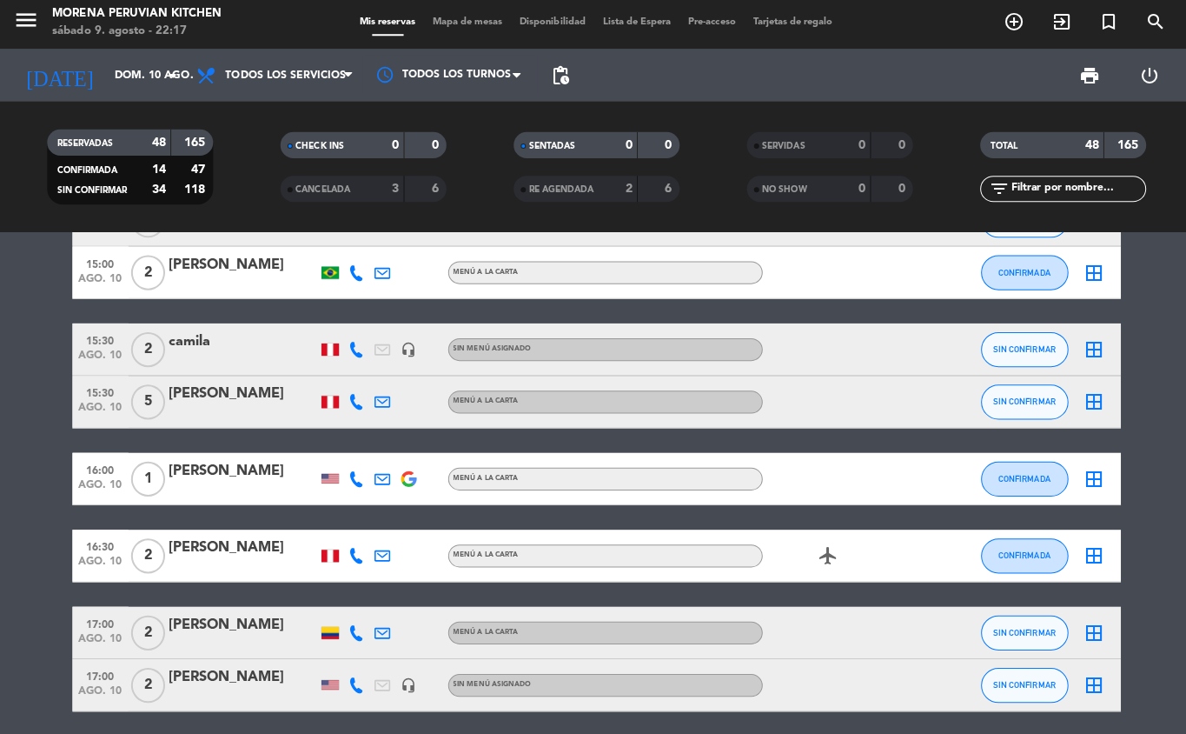
scroll to position [1003, 0]
click at [1012, 25] on icon "add_circle_outline" at bounding box center [1009, 25] width 21 height 21
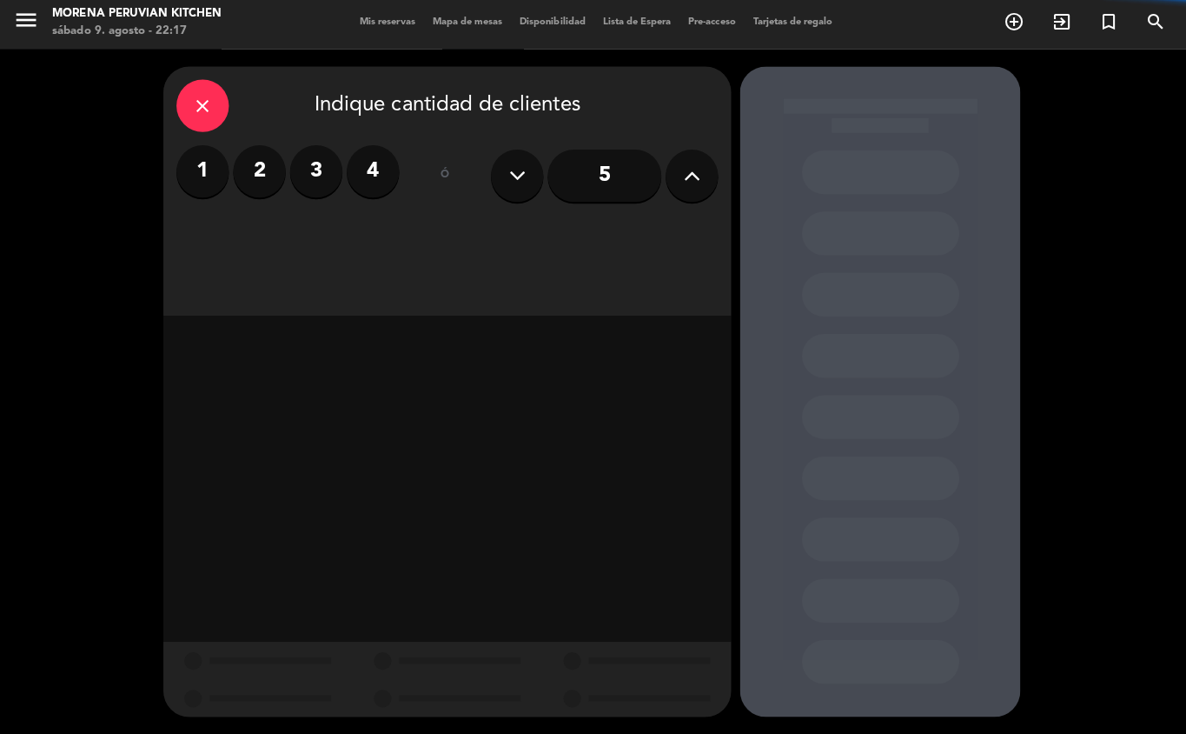
click at [363, 196] on label "4" at bounding box center [371, 174] width 52 height 52
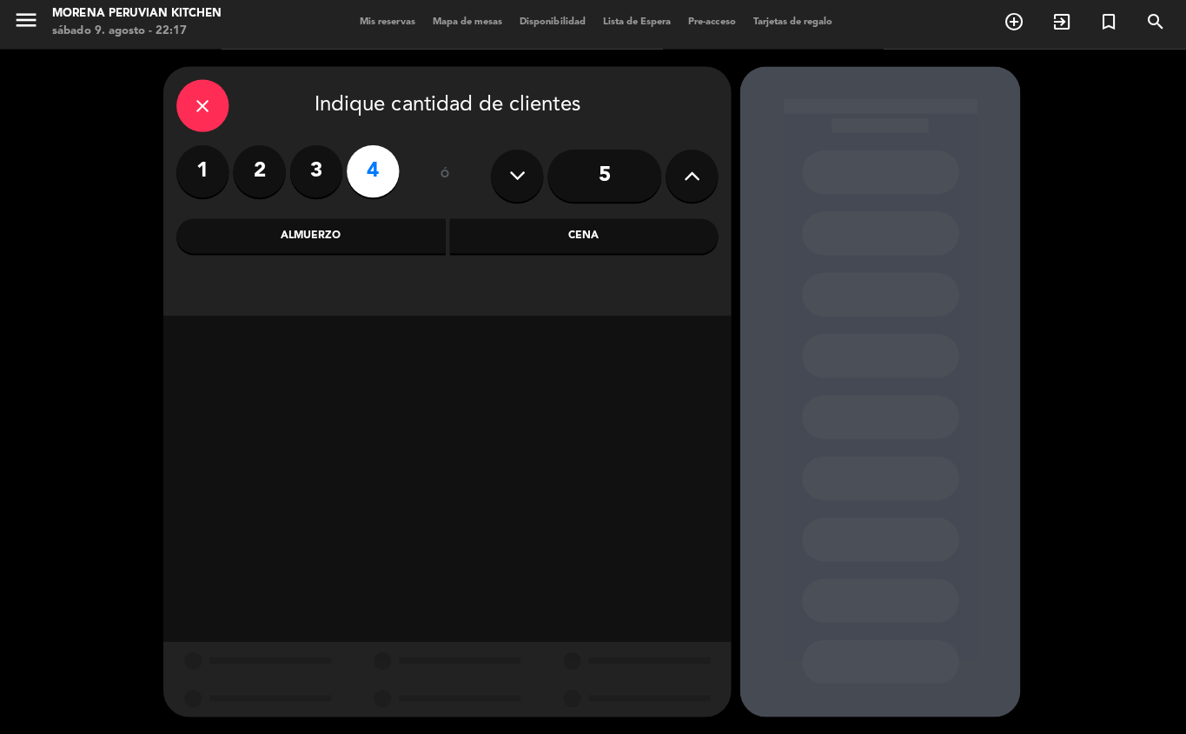
click at [356, 236] on div "Almuerzo" at bounding box center [310, 238] width 268 height 35
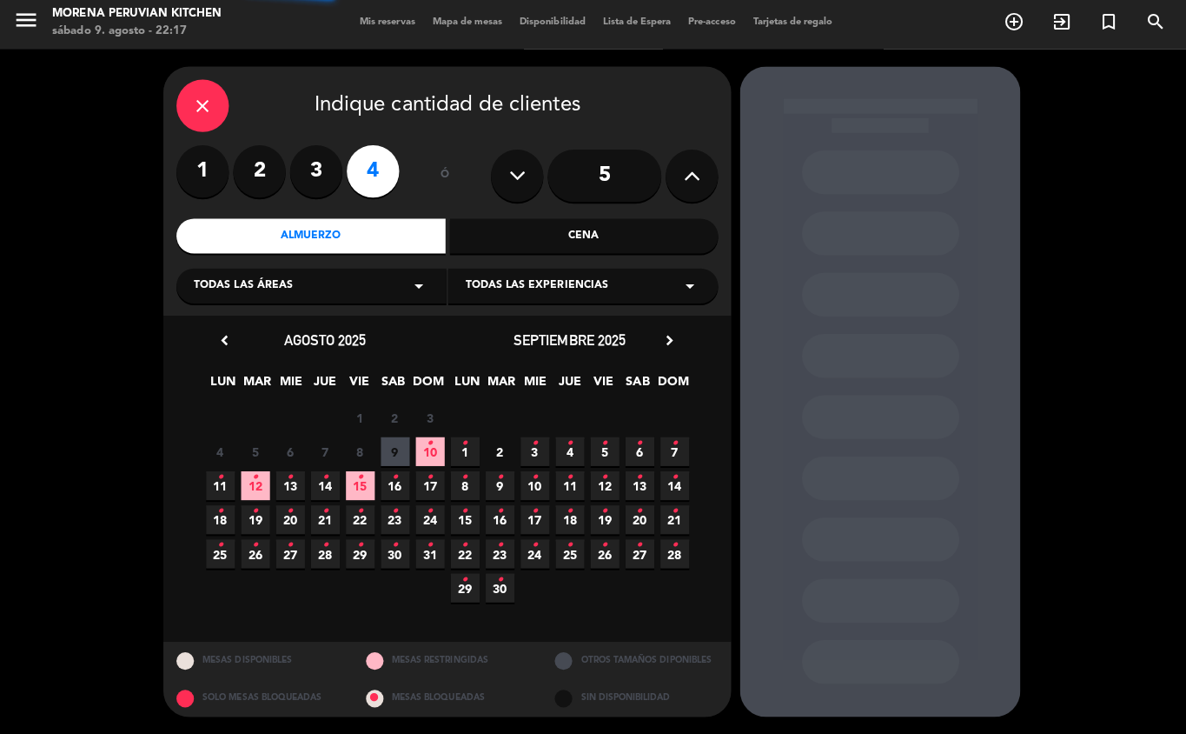
click at [314, 174] on label "3" at bounding box center [315, 174] width 52 height 52
click at [428, 453] on icon "•" at bounding box center [428, 444] width 6 height 28
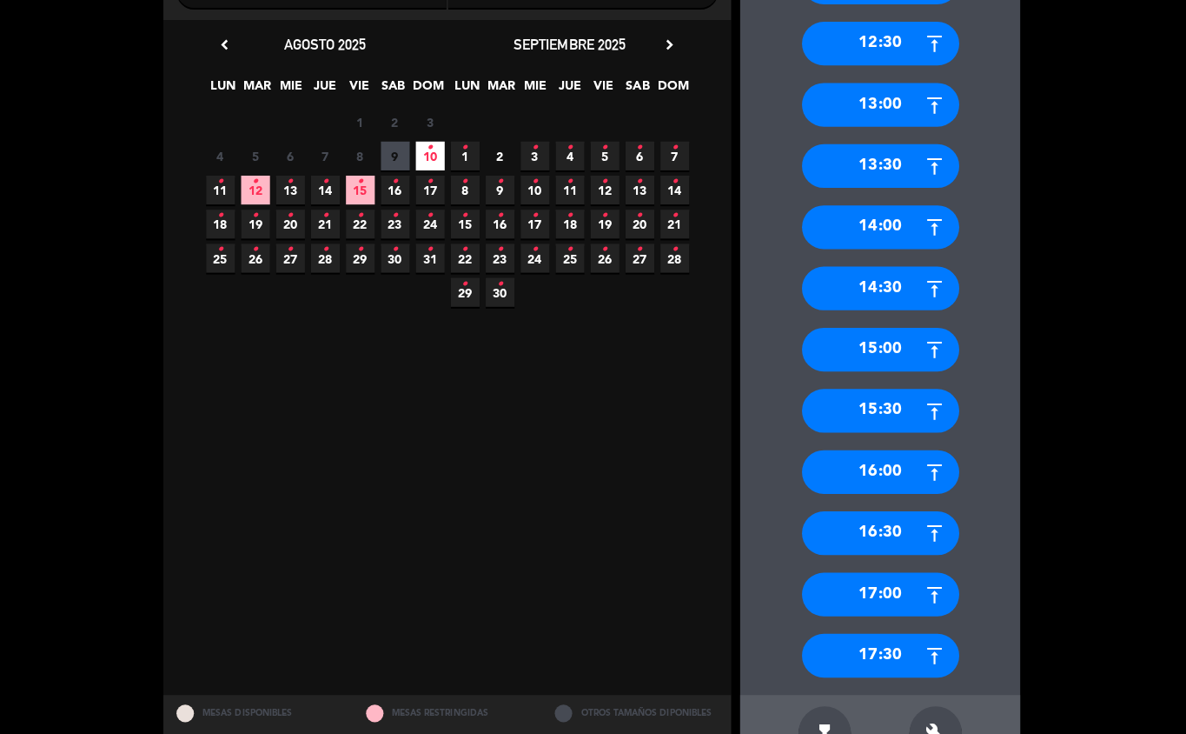
scroll to position [310, 0]
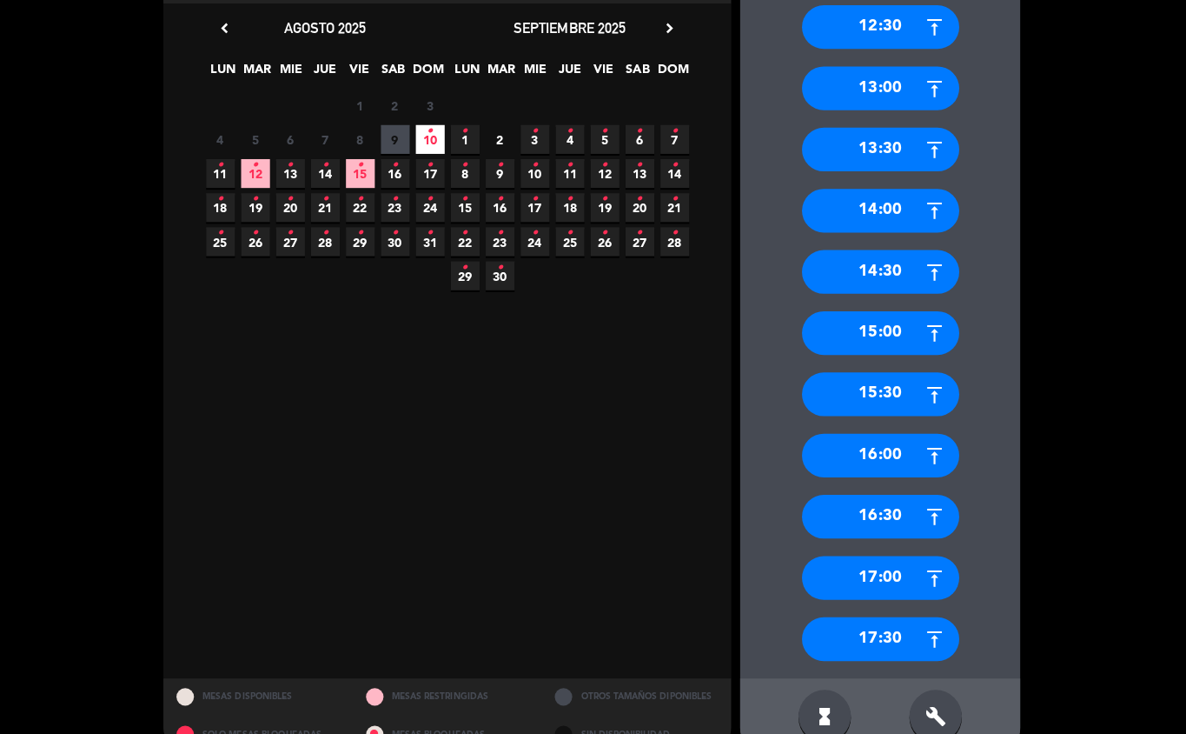
click at [887, 454] on div "16:00" at bounding box center [876, 456] width 156 height 43
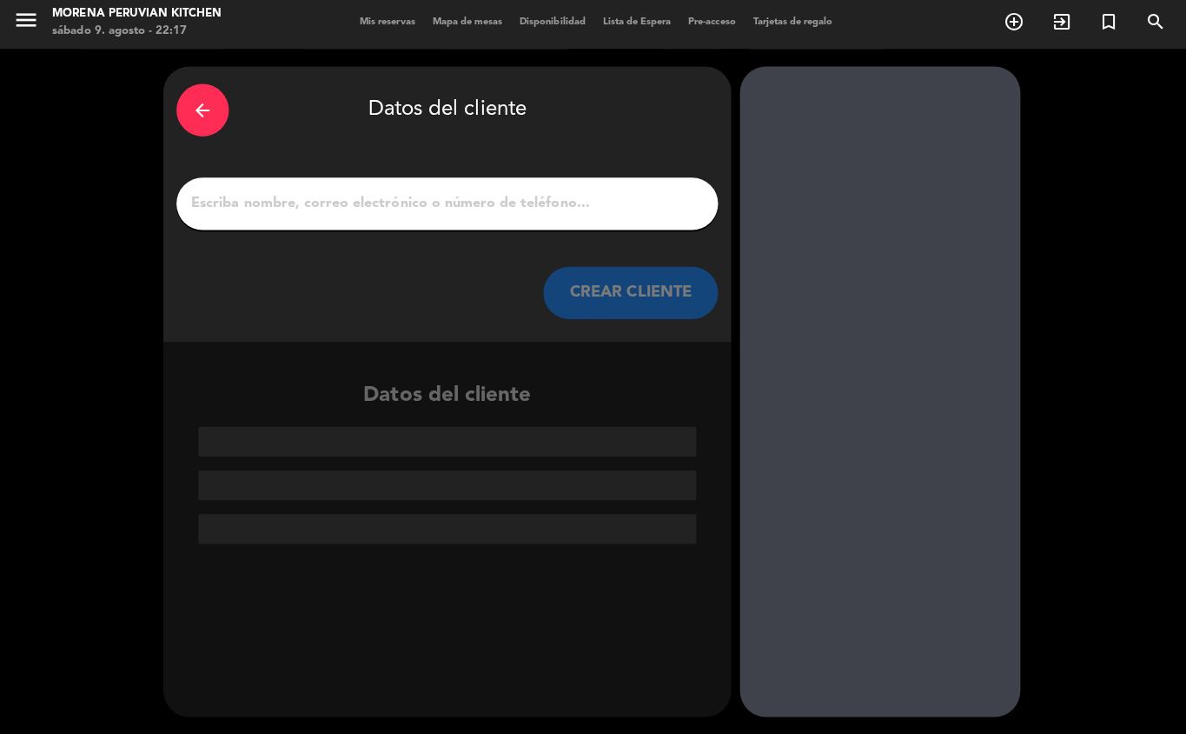
scroll to position [0, 0]
click at [282, 194] on input "1" at bounding box center [445, 206] width 513 height 24
click at [461, 210] on input "1" at bounding box center [445, 206] width 513 height 24
click at [475, 209] on input "1" at bounding box center [445, 206] width 513 height 24
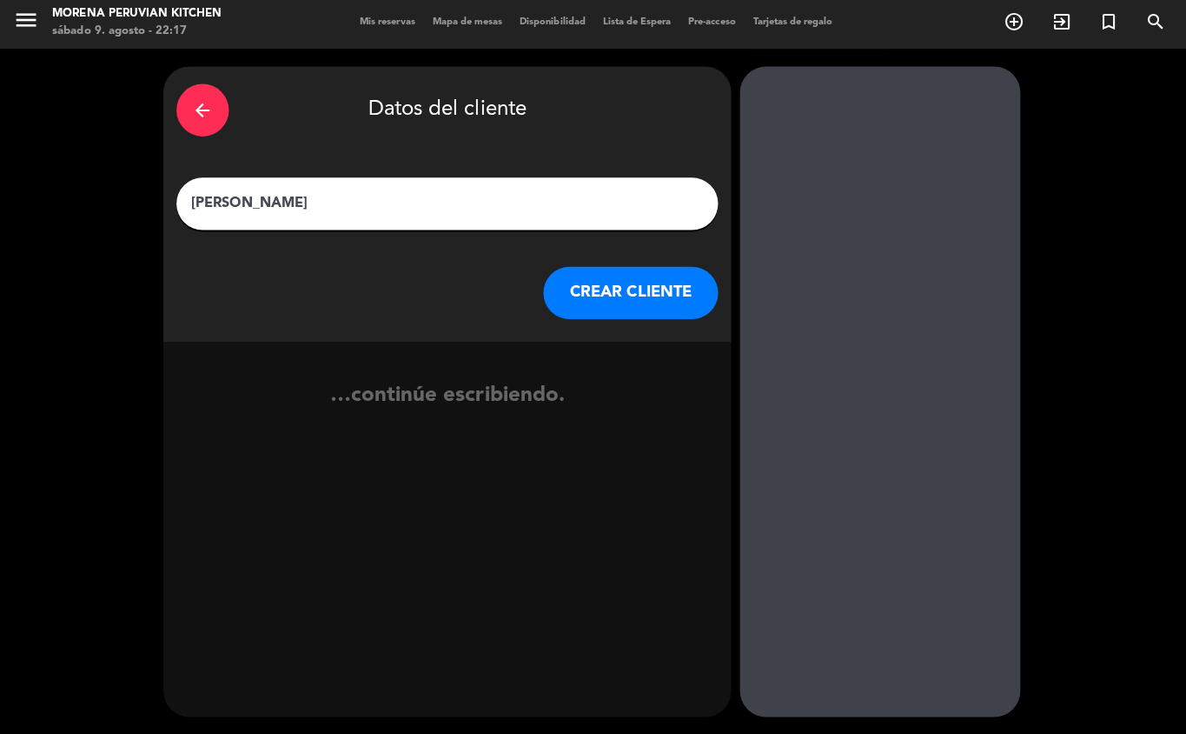
type input "[PERSON_NAME]"
click at [640, 302] on button "CREAR CLIENTE" at bounding box center [628, 295] width 174 height 52
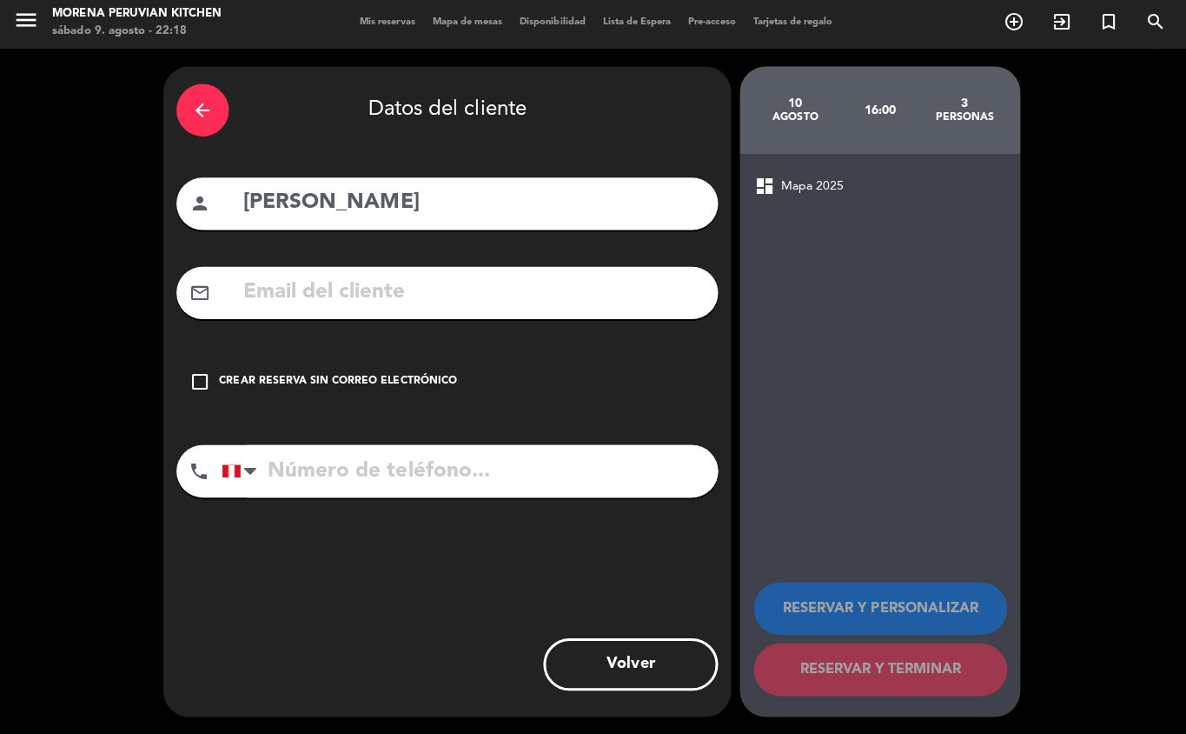
click at [369, 382] on div "Crear reserva sin correo electrónico" at bounding box center [336, 383] width 236 height 17
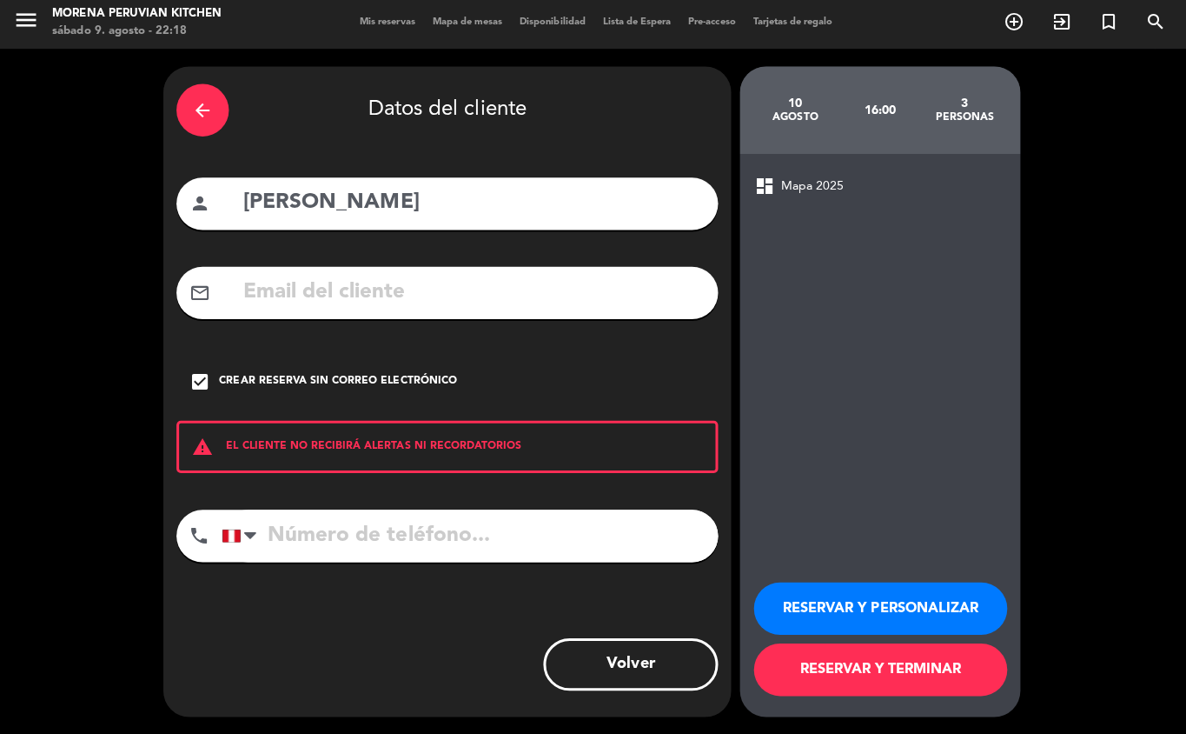
click at [356, 542] on input "tel" at bounding box center [468, 536] width 494 height 52
type input "[PHONE_NUMBER]"
click at [909, 666] on button "RESERVAR Y TERMINAR" at bounding box center [876, 669] width 252 height 52
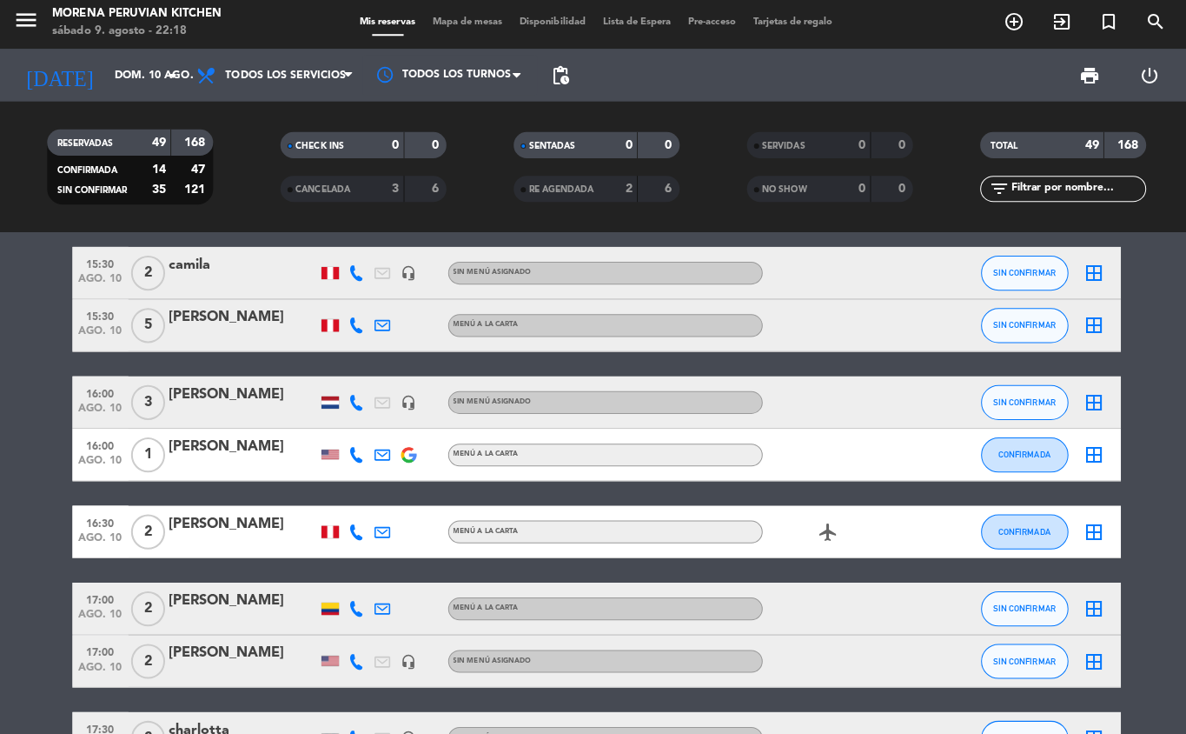
scroll to position [1120, 0]
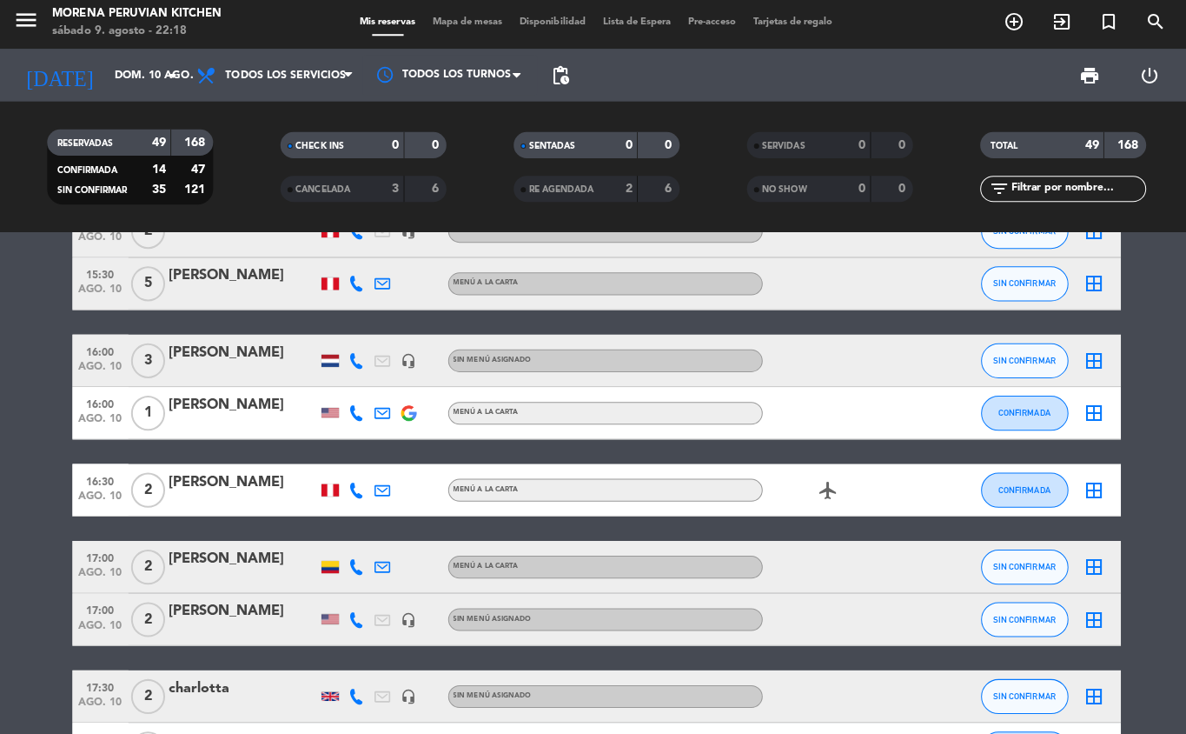
click at [247, 359] on div "[PERSON_NAME]" at bounding box center [242, 354] width 148 height 23
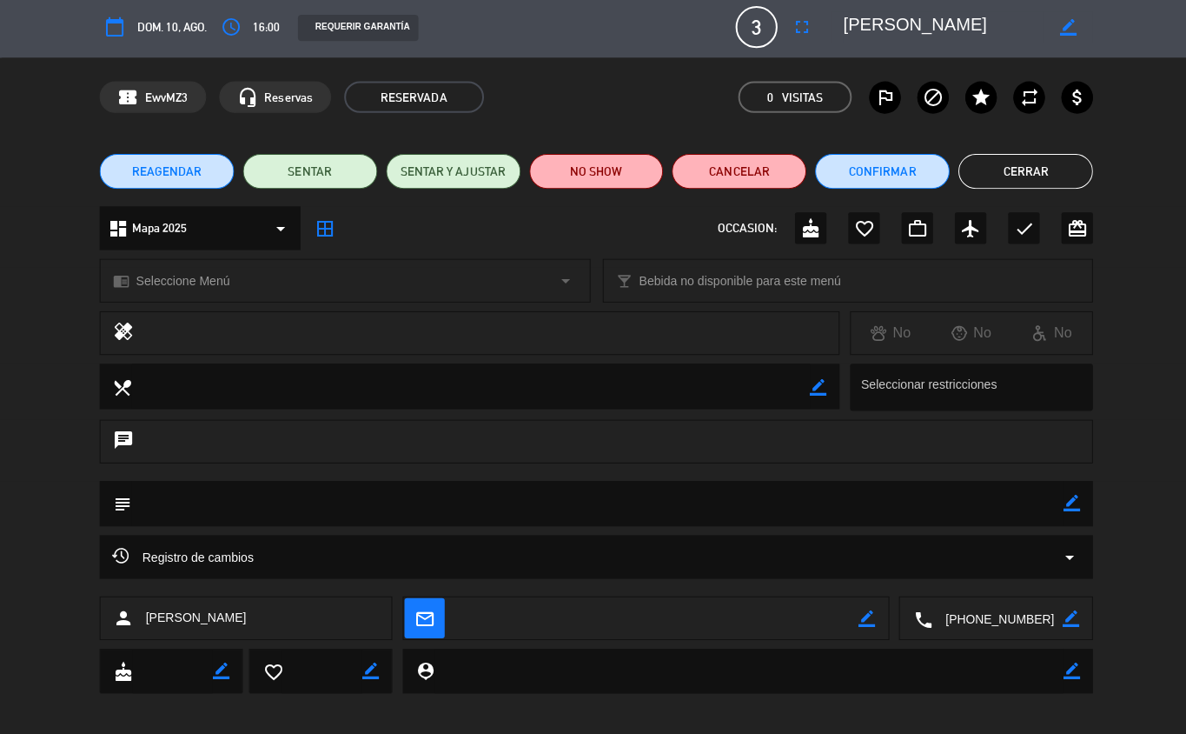
click at [1066, 508] on icon "border_color" at bounding box center [1066, 503] width 17 height 17
click at [794, 509] on textarea at bounding box center [594, 504] width 927 height 44
type textarea "ventana"
click at [1062, 497] on icon at bounding box center [1066, 503] width 17 height 17
click at [1041, 174] on button "Cerrar" at bounding box center [1020, 173] width 134 height 35
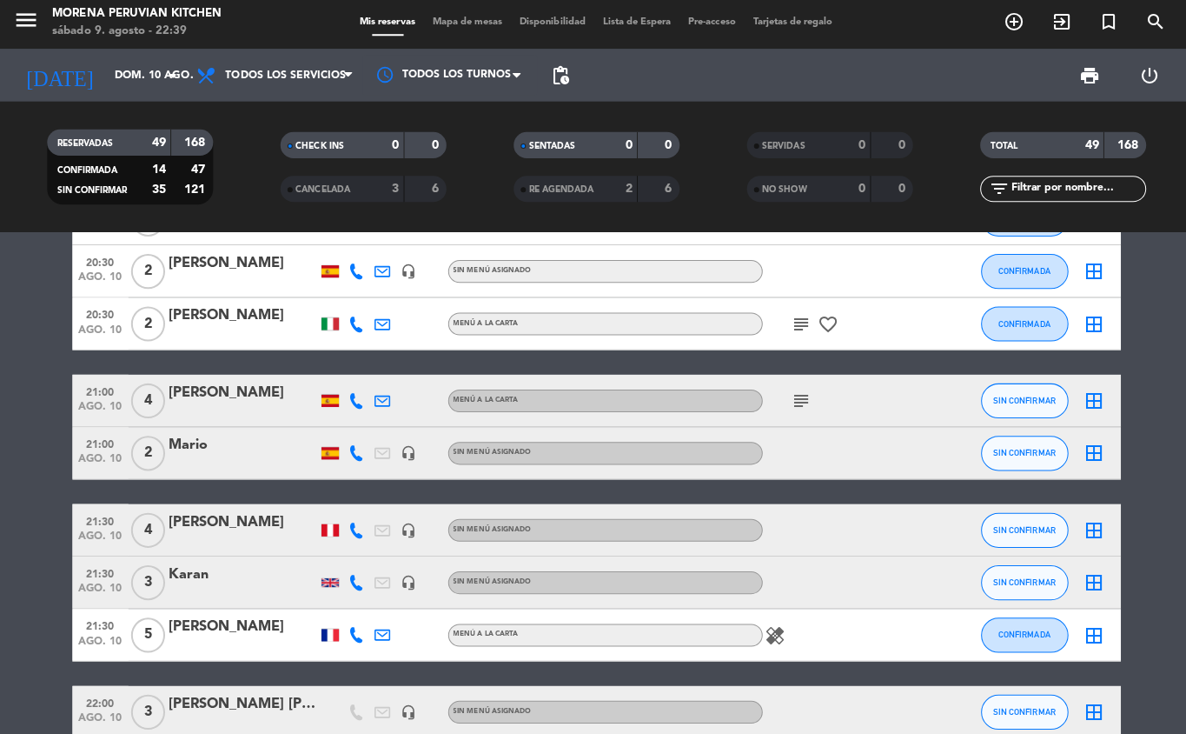
scroll to position [2667, 0]
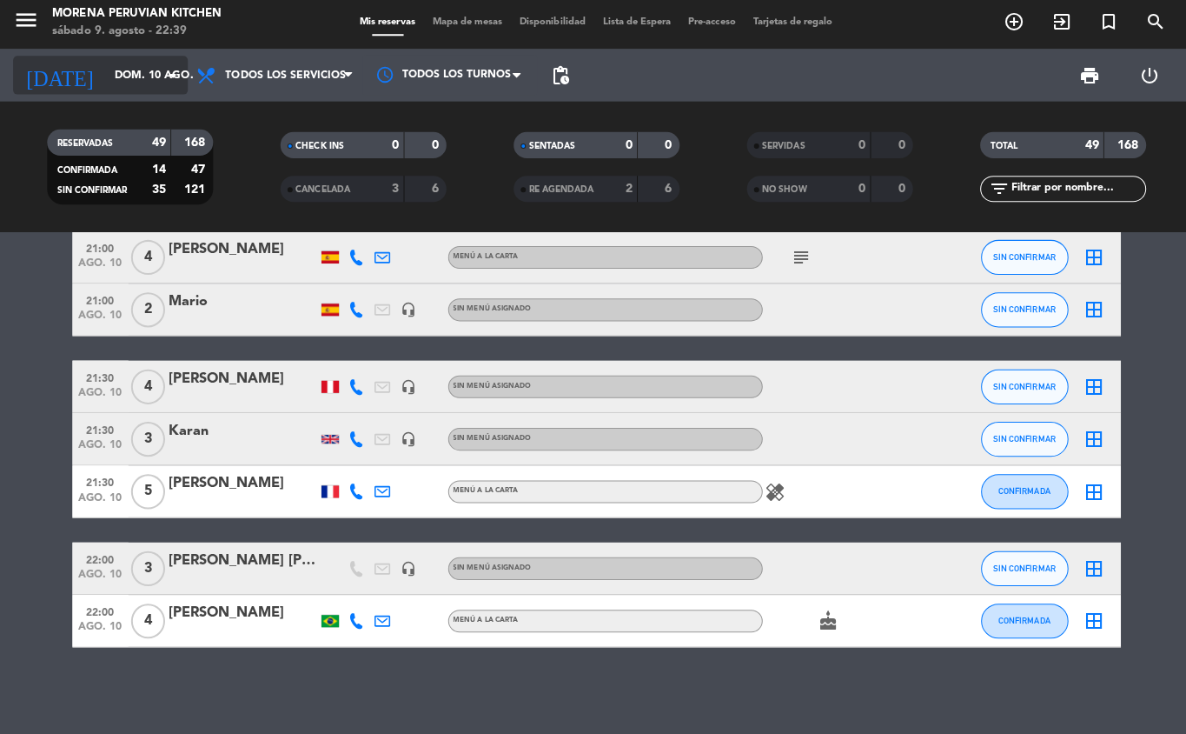
click at [130, 80] on input "dom. 10 ago." at bounding box center [178, 78] width 147 height 30
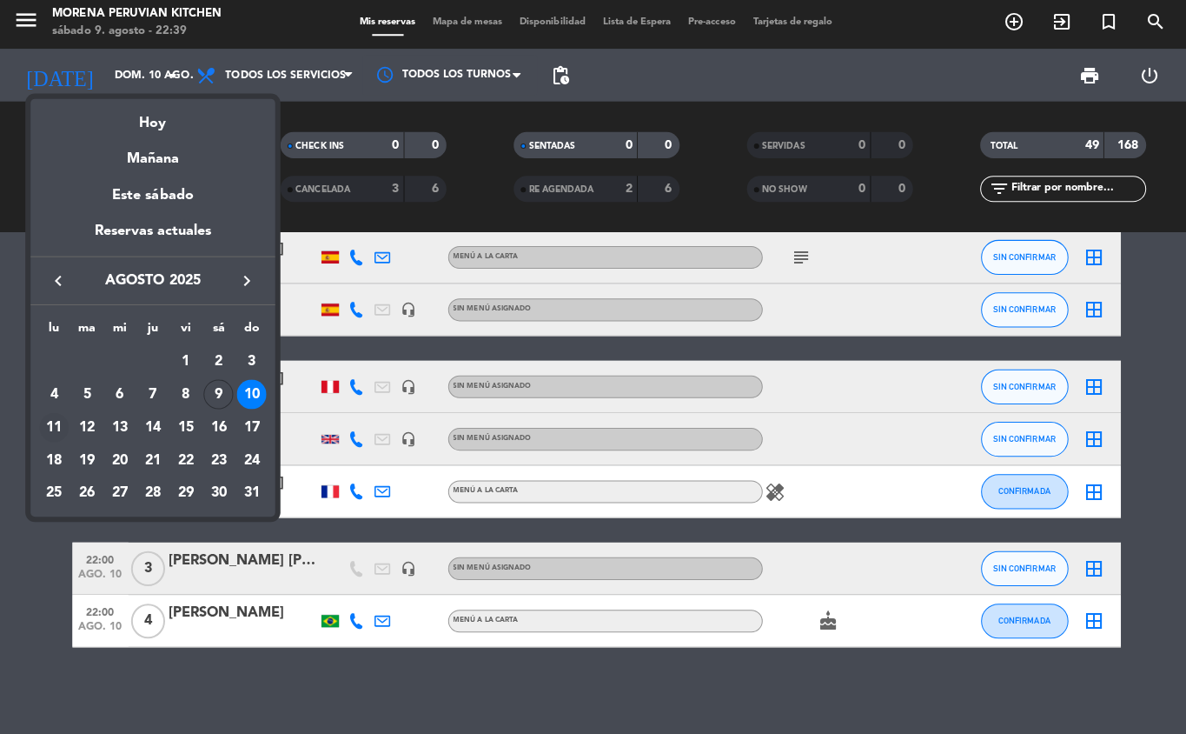
click at [43, 428] on div "11" at bounding box center [54, 429] width 30 height 30
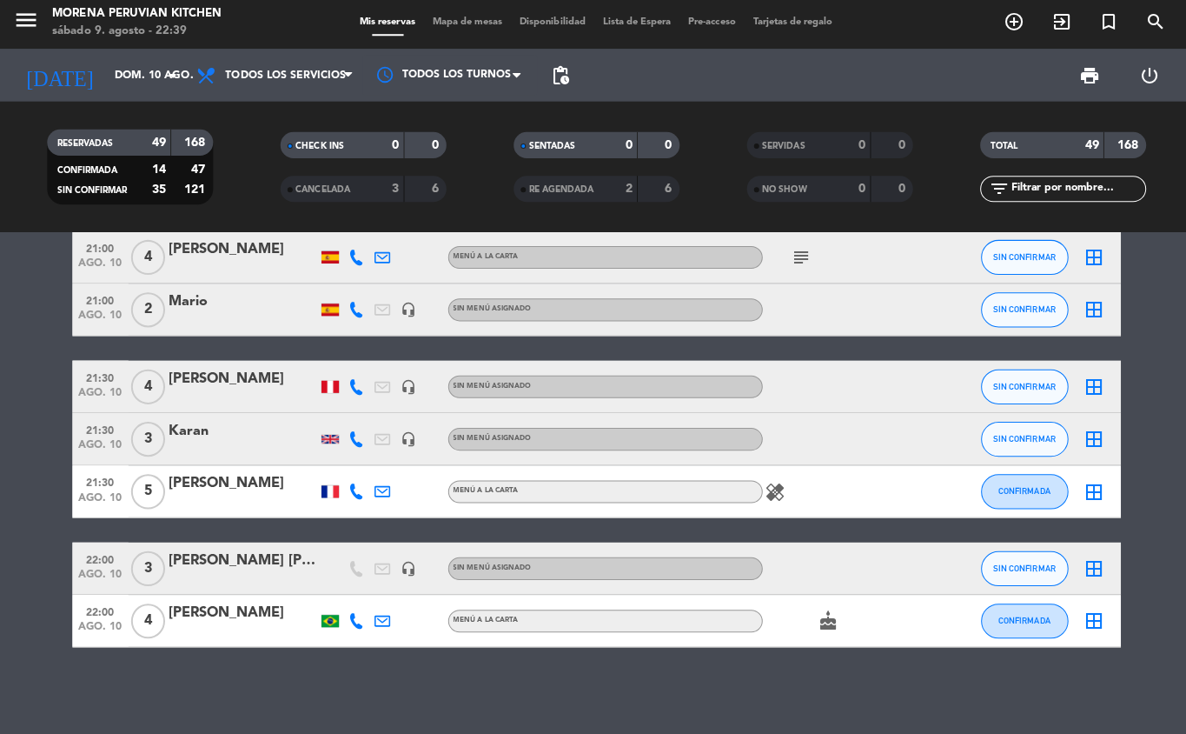
type input "lun. 11 ago."
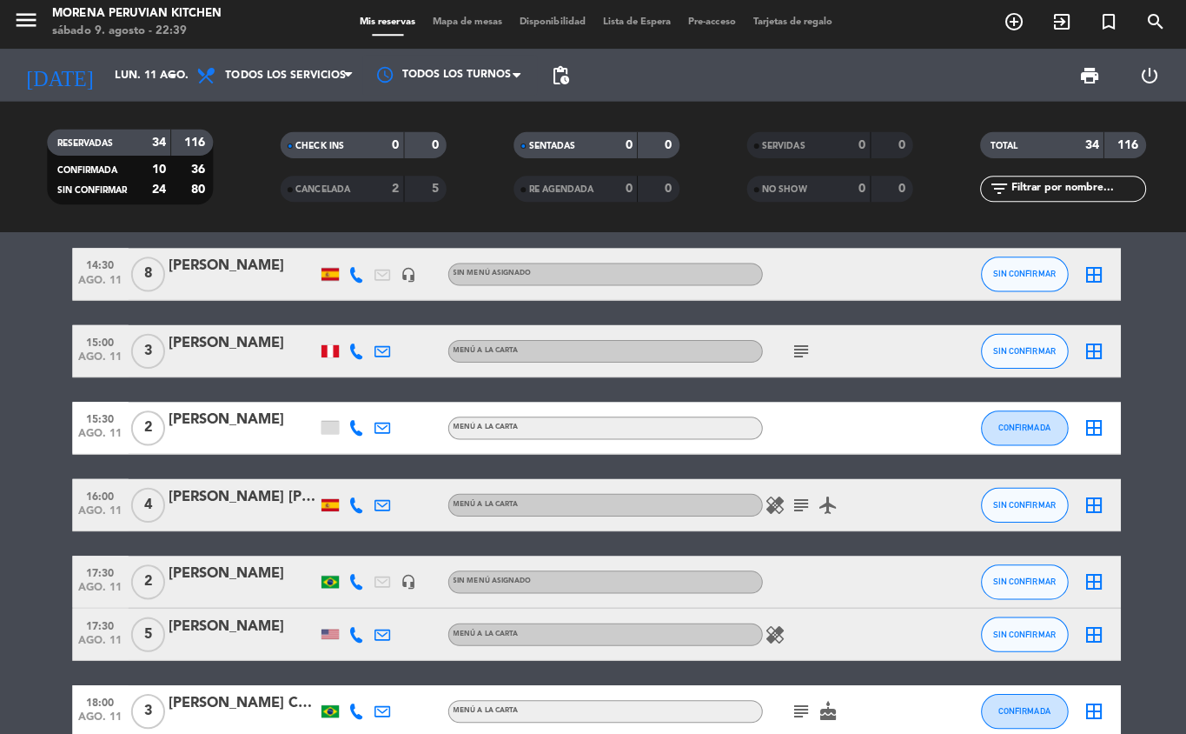
scroll to position [0, 0]
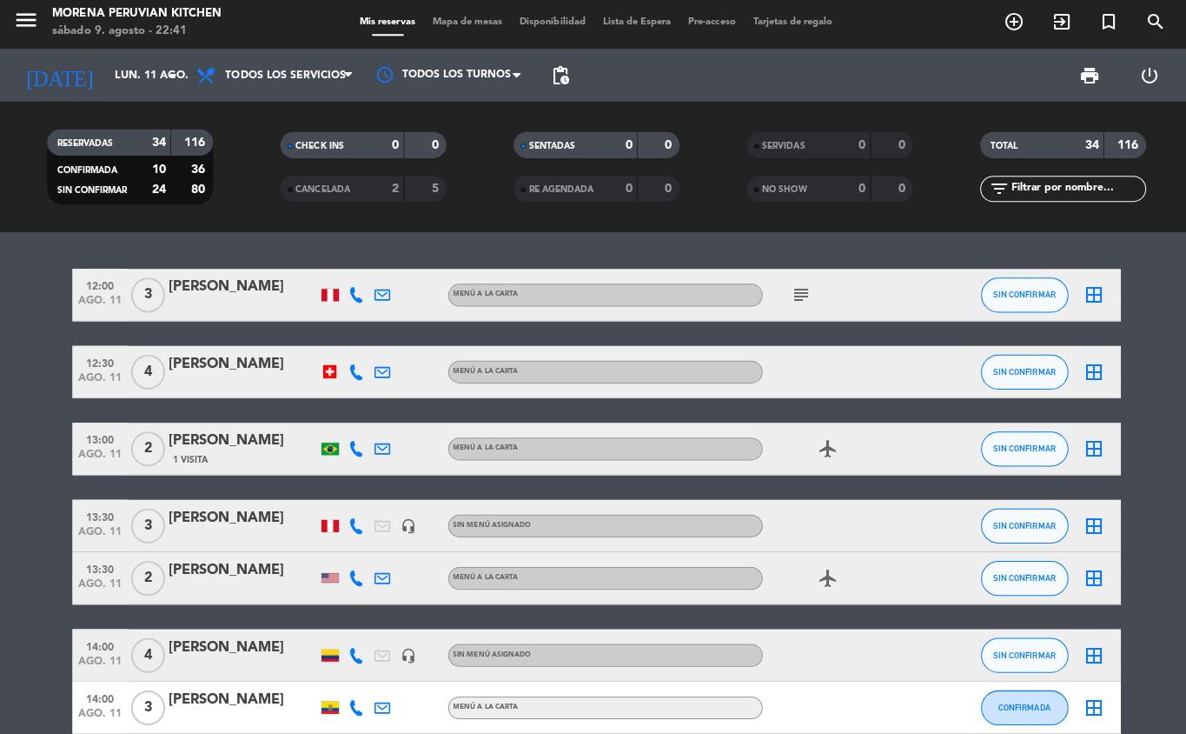
click at [1000, 21] on icon "add_circle_outline" at bounding box center [1009, 25] width 21 height 21
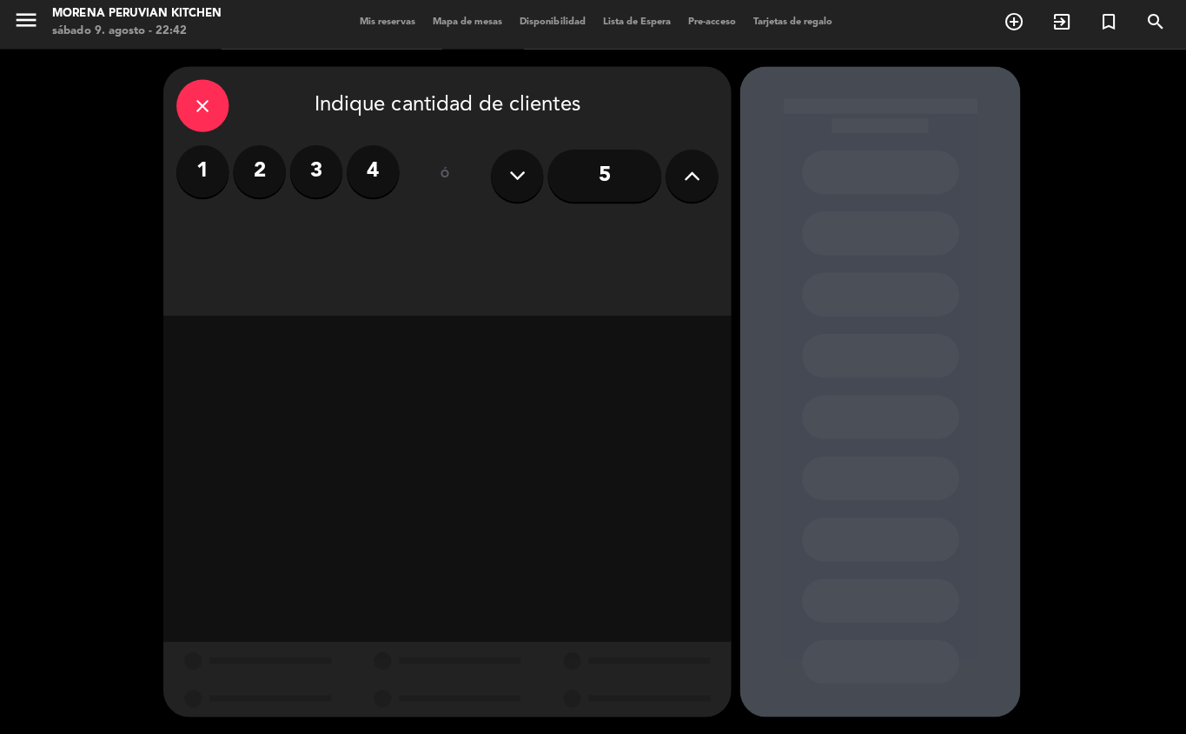
click at [262, 161] on label "2" at bounding box center [258, 174] width 52 height 52
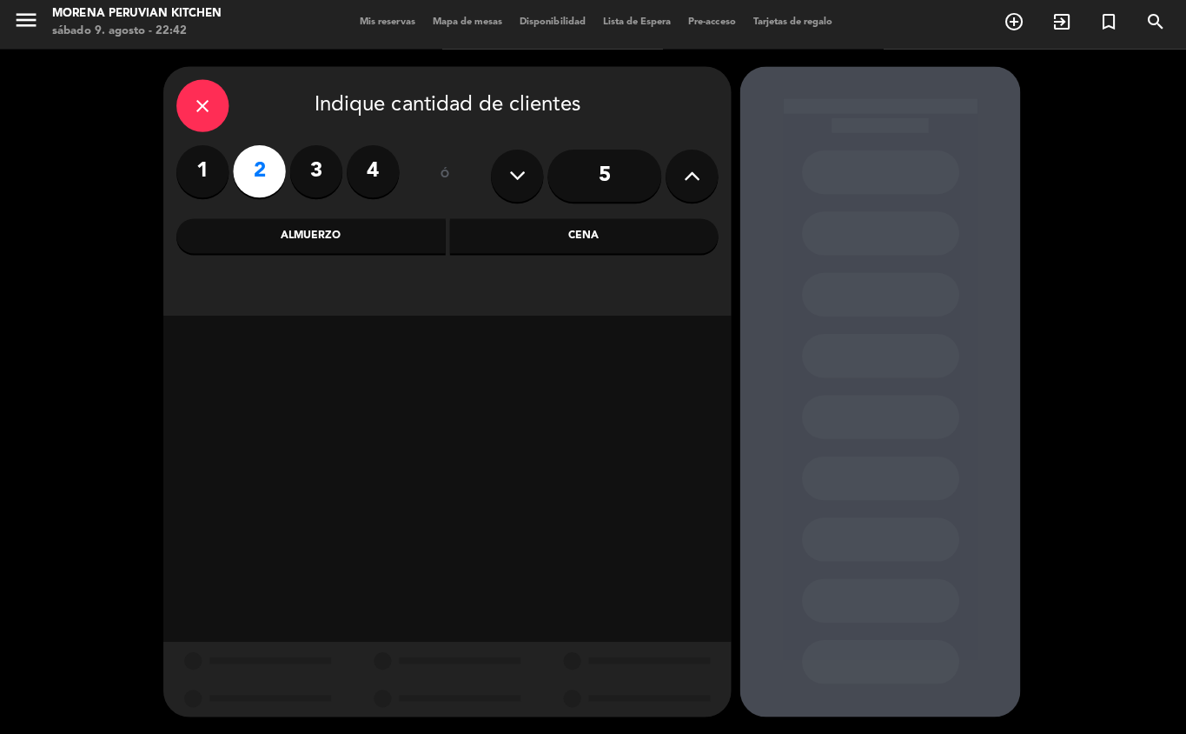
click at [348, 231] on div "Almuerzo" at bounding box center [310, 238] width 268 height 35
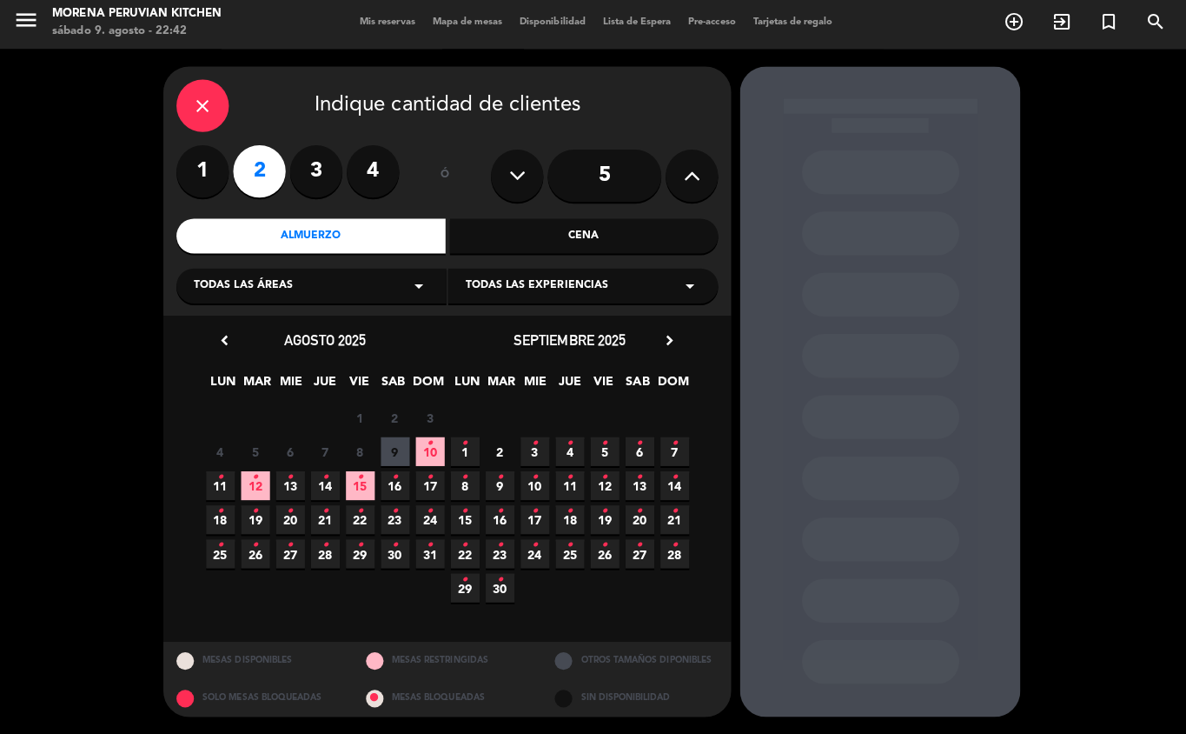
click at [212, 485] on span "11 •" at bounding box center [219, 486] width 29 height 29
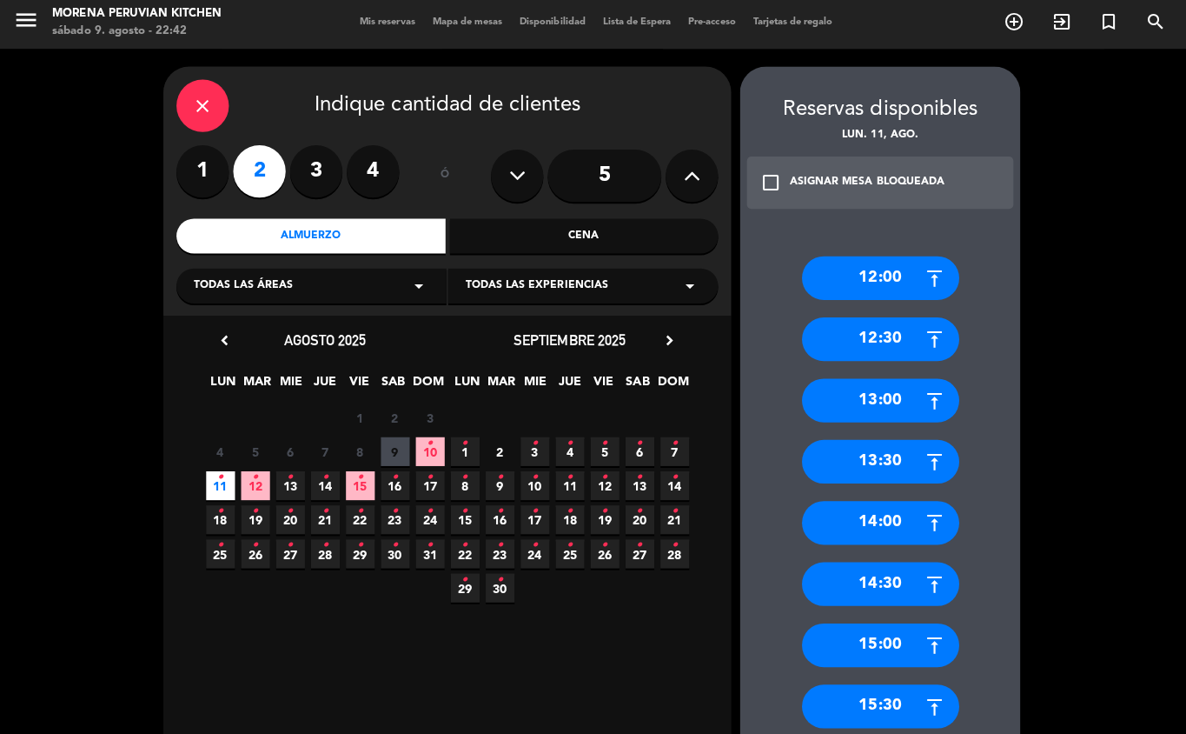
click at [900, 283] on div "12:00" at bounding box center [876, 279] width 156 height 43
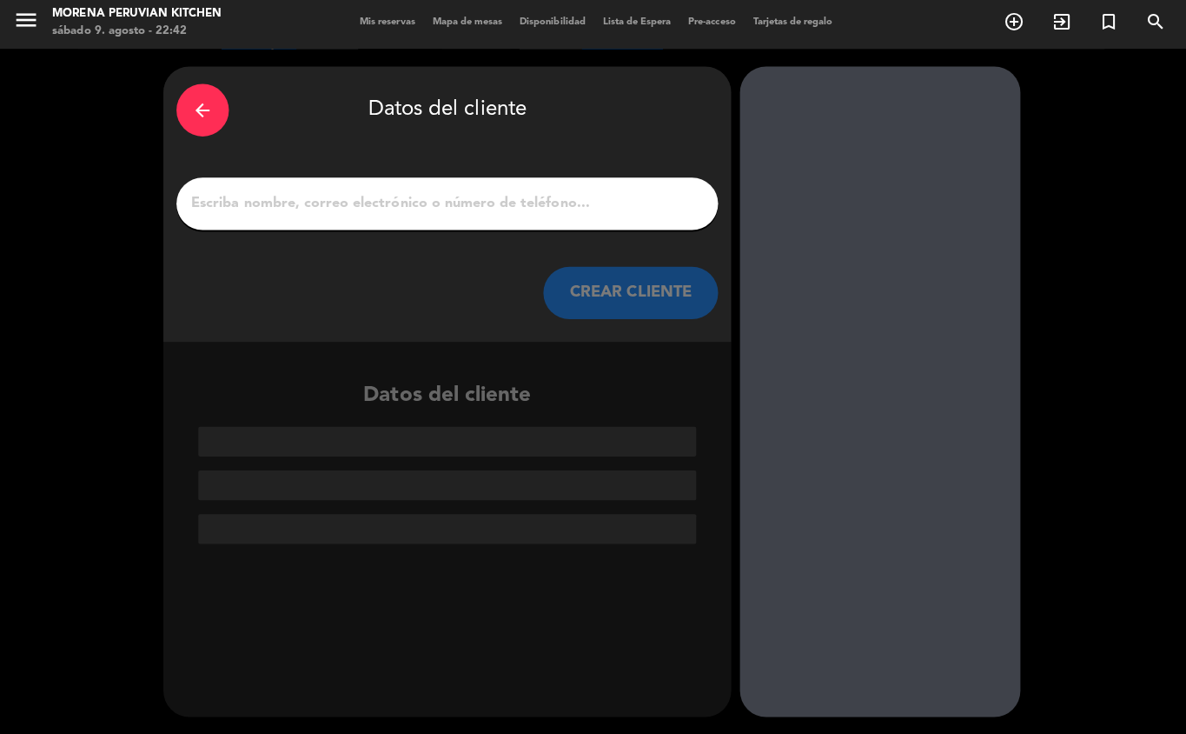
click at [508, 199] on input "1" at bounding box center [445, 206] width 513 height 24
click at [275, 202] on input "1" at bounding box center [445, 206] width 513 height 24
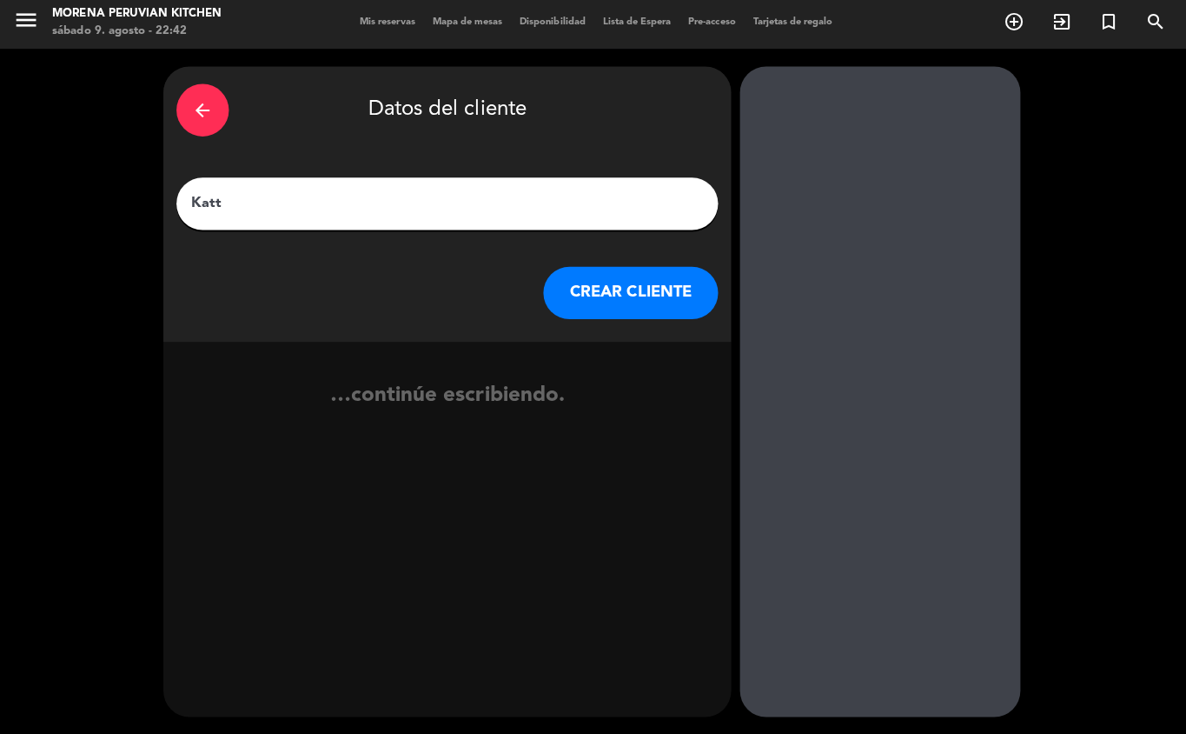
type input "Katty"
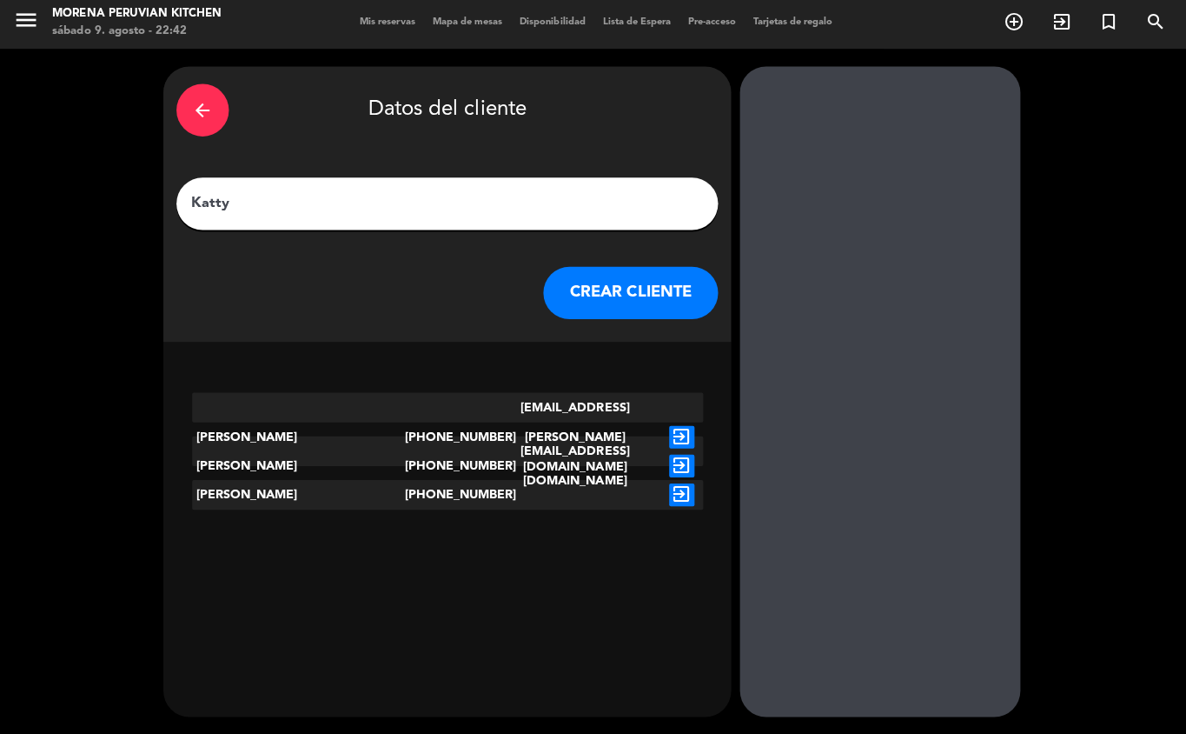
click at [631, 316] on button "CREAR CLIENTE" at bounding box center [628, 295] width 174 height 52
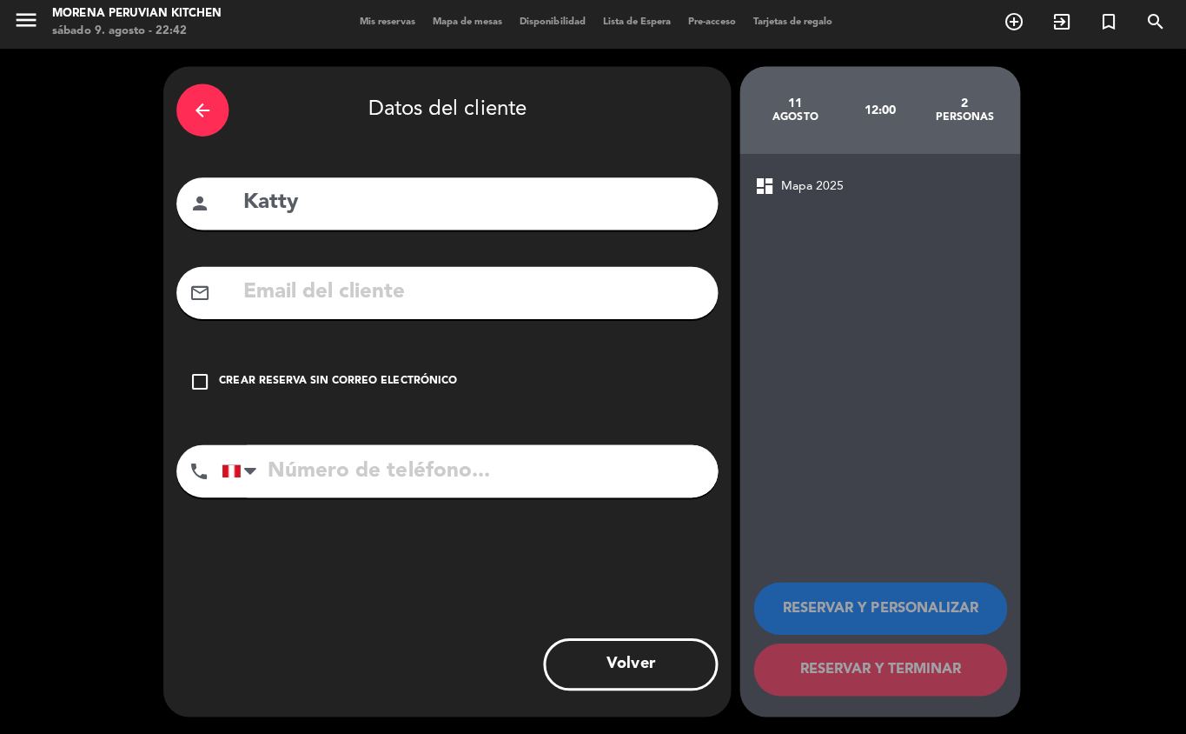
click at [311, 402] on div "check_box_outline_blank Crear reserva sin correo electrónico" at bounding box center [445, 383] width 539 height 52
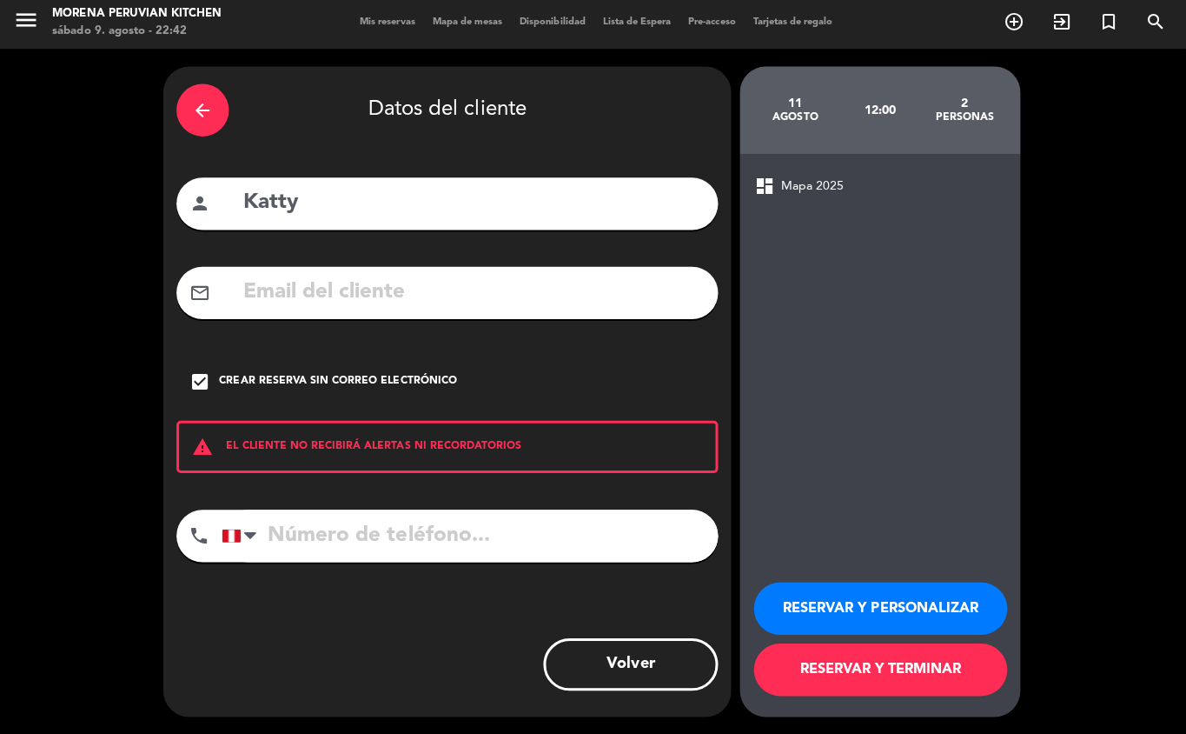
click at [428, 548] on input "tel" at bounding box center [468, 536] width 494 height 52
type input "932032816"
click at [940, 666] on button "RESERVAR Y TERMINAR" at bounding box center [876, 669] width 252 height 52
